Goal: Register for event/course

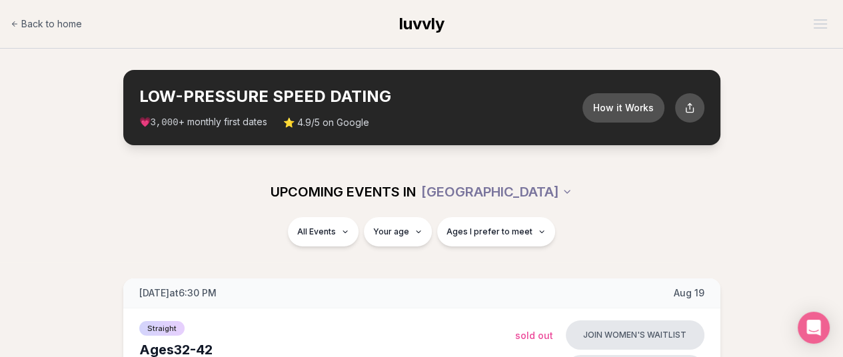
click at [415, 25] on span "luvvly" at bounding box center [421, 23] width 45 height 19
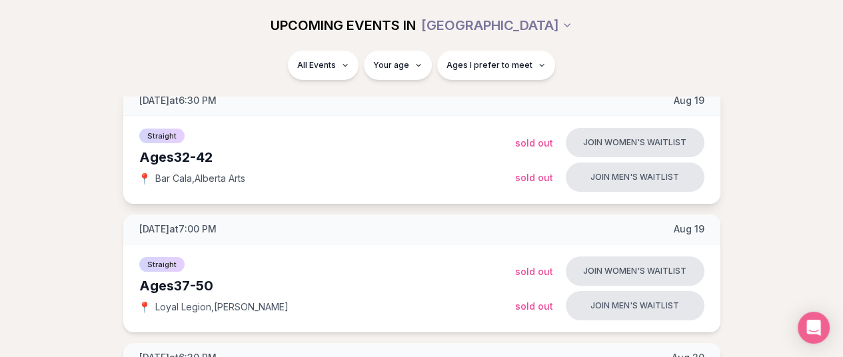
scroll to position [193, 0]
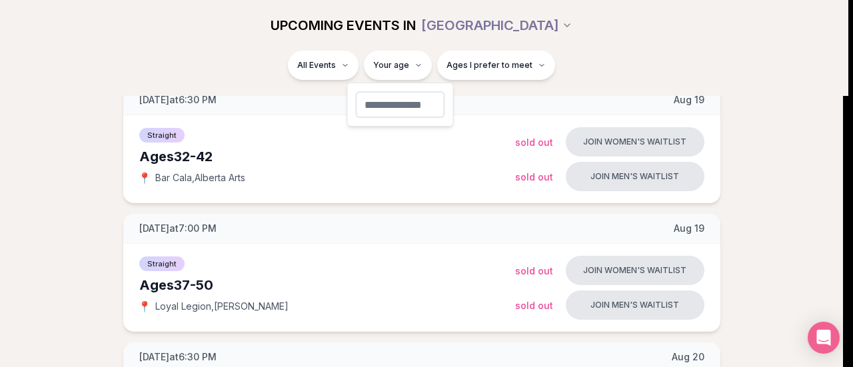
type input "**"
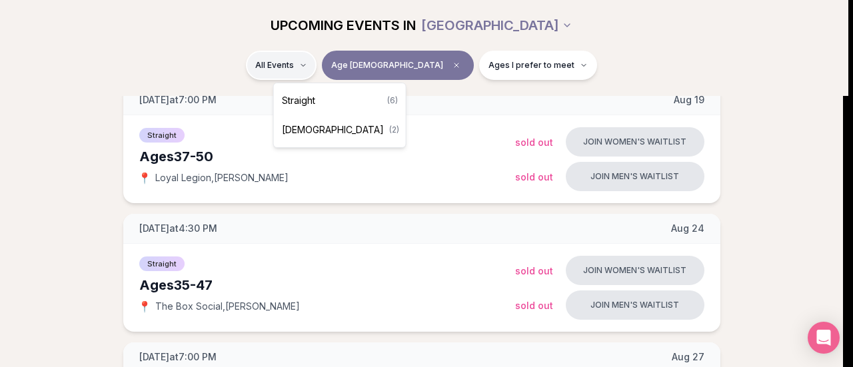
click at [333, 101] on div "Straight ( 6 )" at bounding box center [340, 100] width 127 height 29
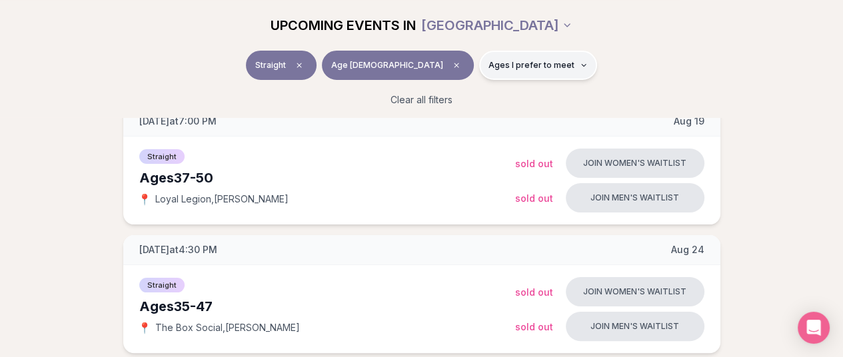
click at [500, 72] on button "Ages I prefer to meet" at bounding box center [538, 65] width 118 height 29
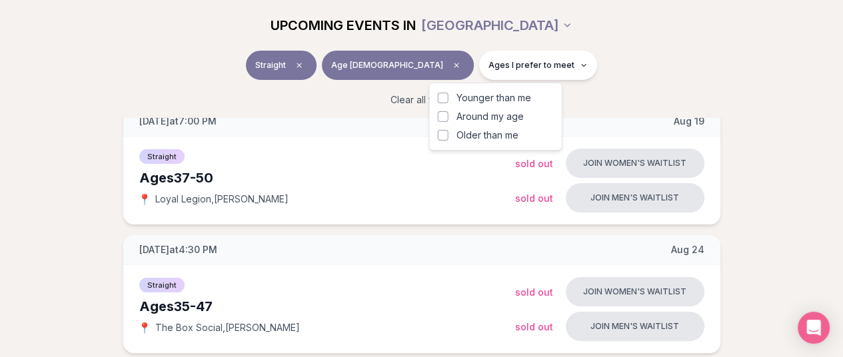
click at [486, 100] on span "Younger than me" at bounding box center [494, 97] width 75 height 13
click at [449, 100] on button "Younger than me" at bounding box center [443, 98] width 11 height 11
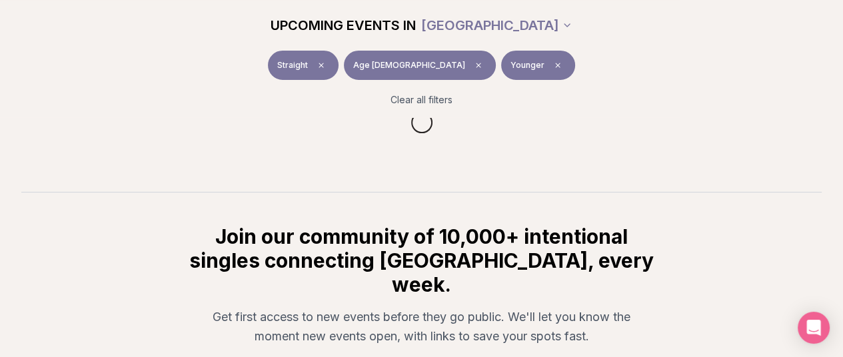
click at [107, 79] on div "Straight Age 49 Younger" at bounding box center [422, 68] width 747 height 35
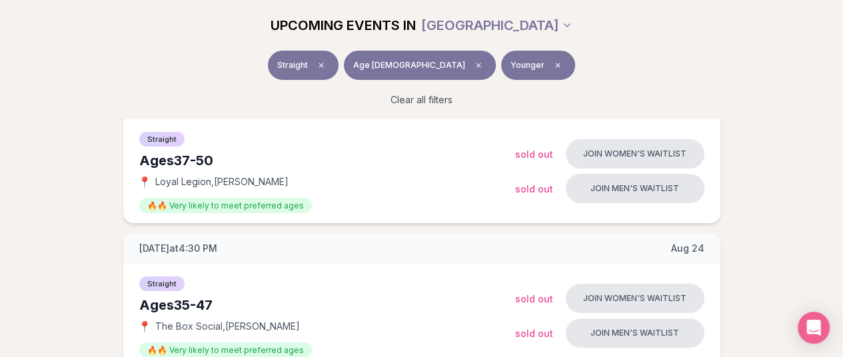
scroll to position [209, 0]
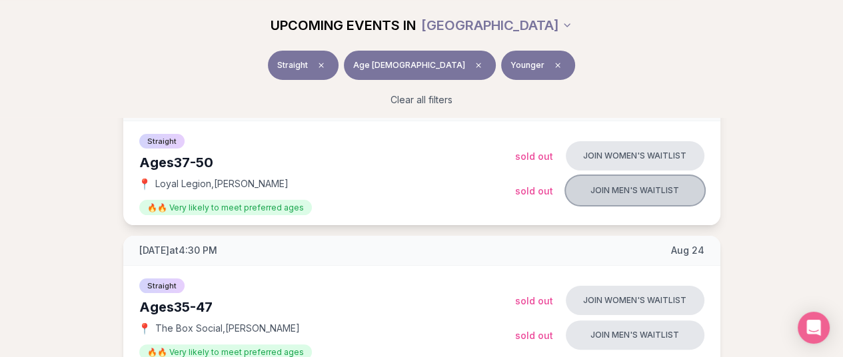
click at [588, 192] on button "Join men's waitlist" at bounding box center [635, 190] width 139 height 29
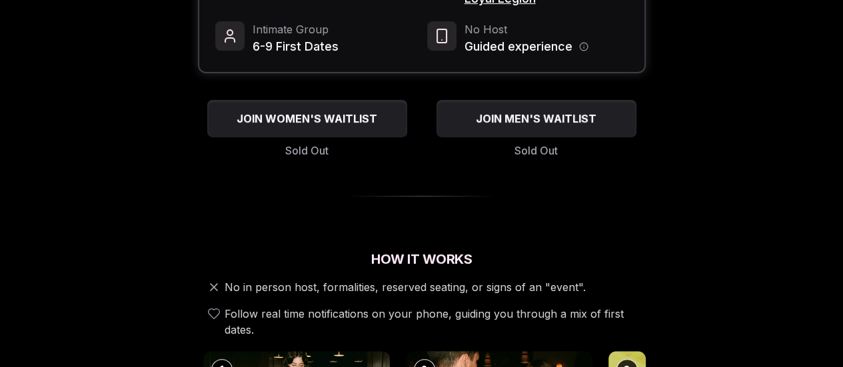
scroll to position [253, 0]
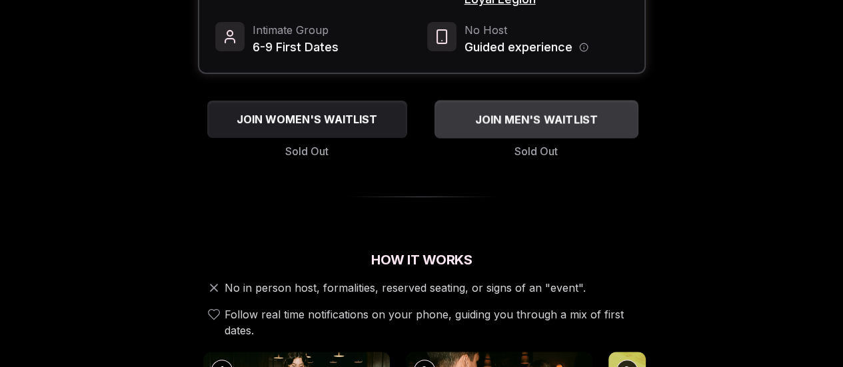
click at [500, 111] on span "JOIN MEN'S WAITLIST" at bounding box center [536, 119] width 129 height 16
